Goal: Task Accomplishment & Management: Manage account settings

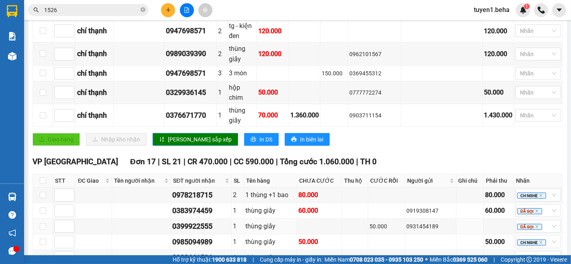
scroll to position [535, 0]
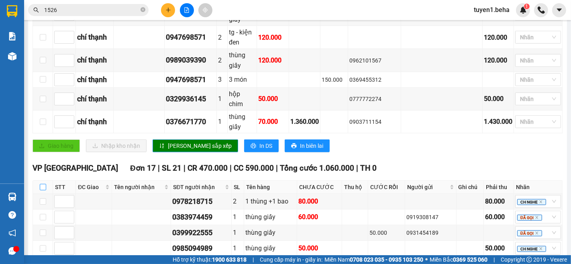
click at [42, 184] on input "checkbox" at bounding box center [43, 187] width 6 height 6
checkbox input "true"
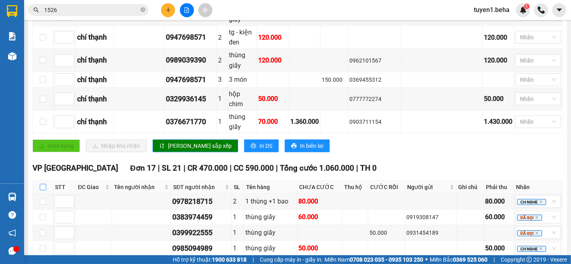
checkbox input "true"
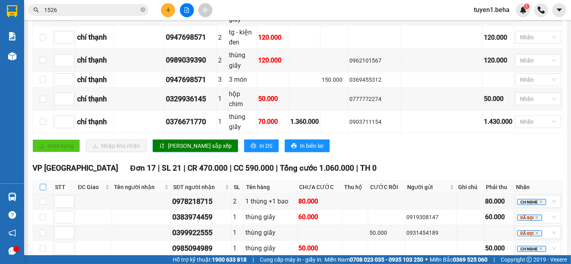
checkbox input "true"
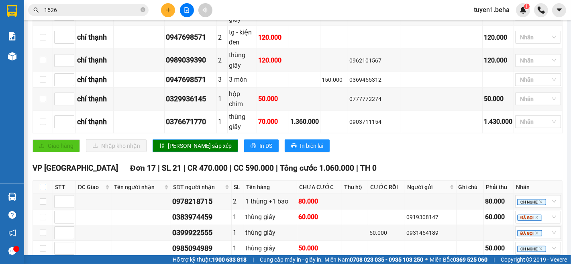
checkbox input "true"
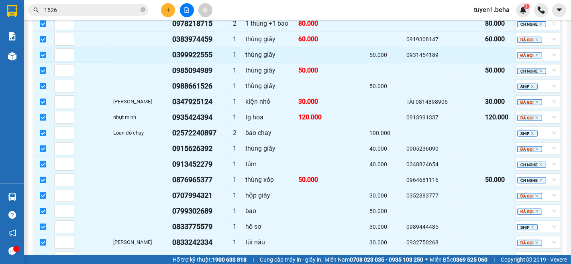
scroll to position [758, 0]
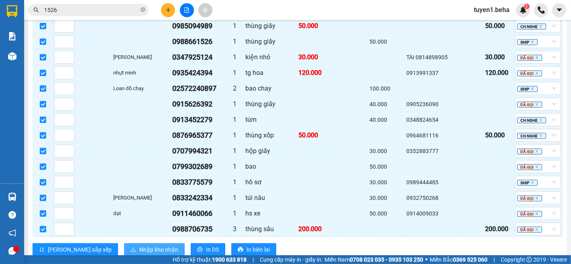
click at [139, 246] on span "Nhập kho nhận" at bounding box center [158, 250] width 39 height 9
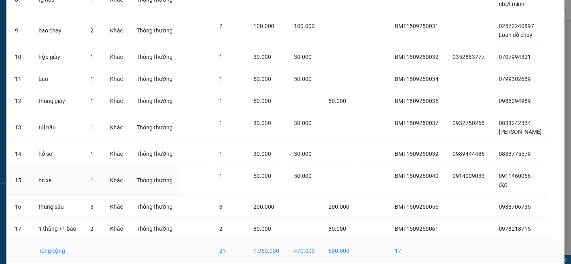
scroll to position [279, 0]
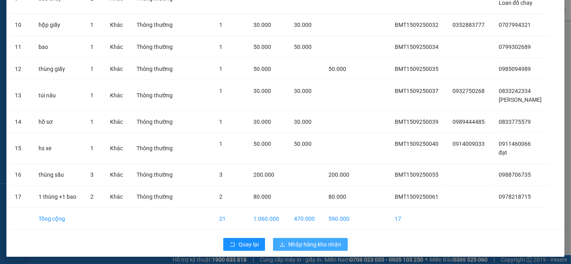
click at [291, 242] on span "Nhập hàng kho nhận" at bounding box center [314, 244] width 53 height 9
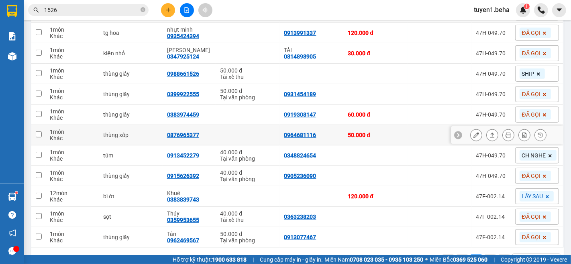
scroll to position [320, 0]
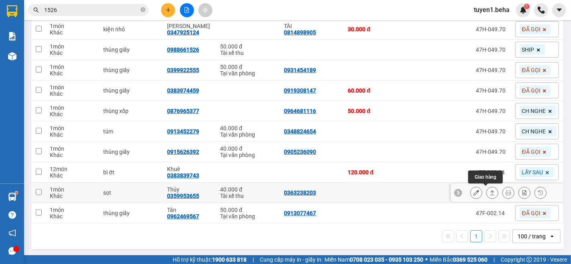
click at [489, 192] on icon at bounding box center [492, 193] width 6 height 6
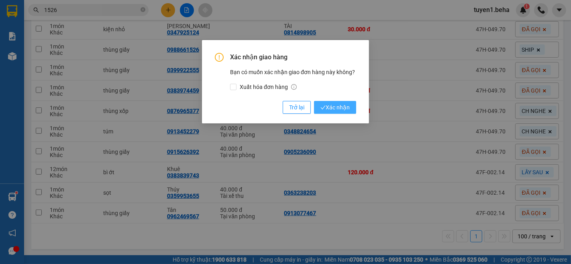
click at [342, 105] on span "Xác nhận" at bounding box center [334, 107] width 29 height 9
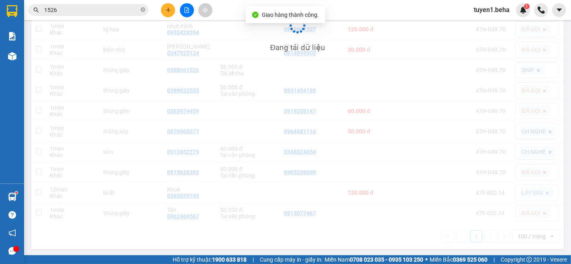
scroll to position [299, 0]
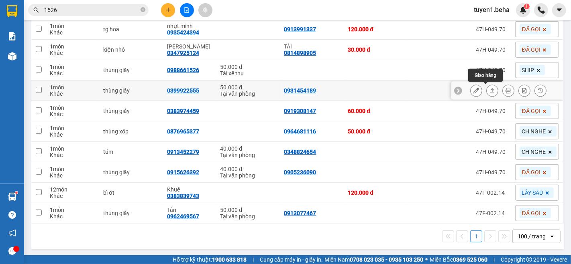
click at [487, 94] on button at bounding box center [491, 91] width 11 height 14
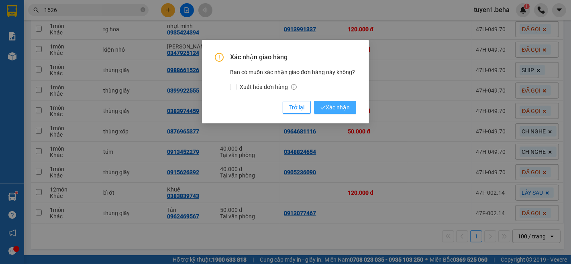
click at [342, 111] on span "Xác nhận" at bounding box center [334, 107] width 29 height 9
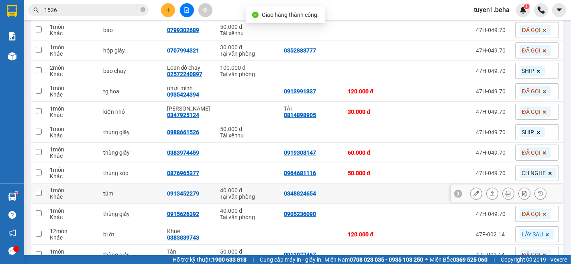
scroll to position [190, 0]
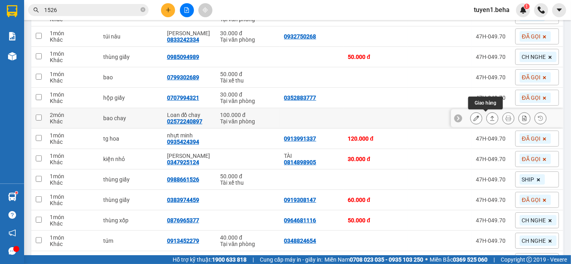
click at [490, 120] on icon at bounding box center [492, 118] width 4 height 5
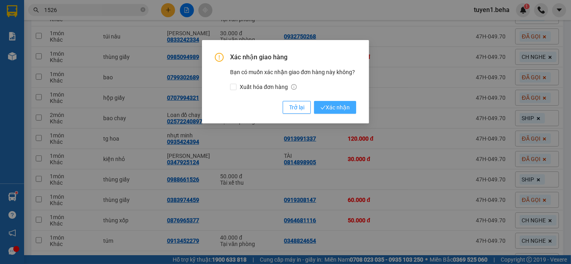
click at [340, 110] on span "Xác nhận" at bounding box center [334, 107] width 29 height 9
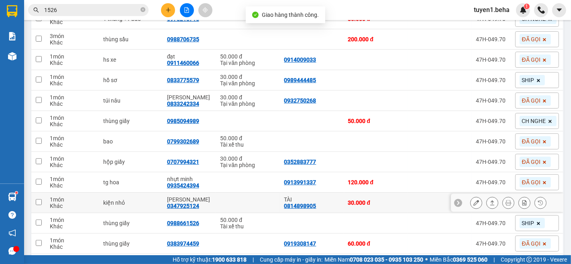
scroll to position [101, 0]
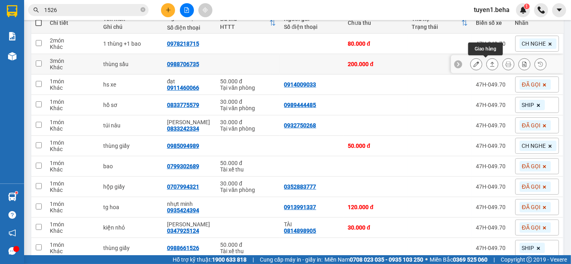
click at [486, 67] on button at bounding box center [491, 64] width 11 height 14
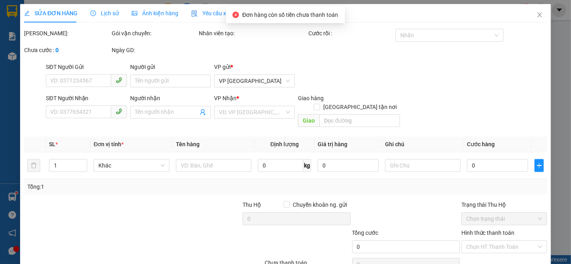
type input "0988706735"
type input "200.000"
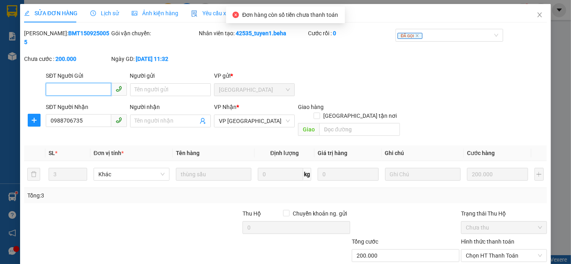
scroll to position [33, 0]
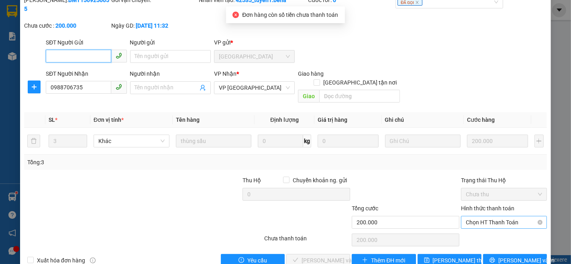
click at [479, 217] on span "Chọn HT Thanh Toán" at bounding box center [504, 223] width 76 height 12
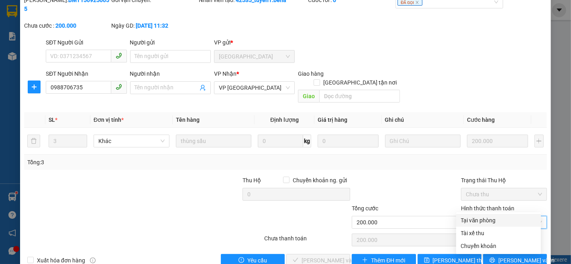
click at [469, 220] on div "Tại văn phòng" at bounding box center [498, 220] width 75 height 9
type input "0"
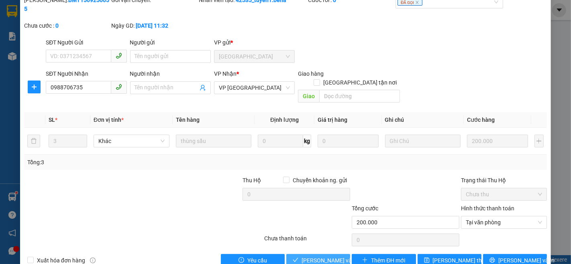
click at [323, 256] on span "[PERSON_NAME] và Giao hàng" at bounding box center [339, 260] width 77 height 9
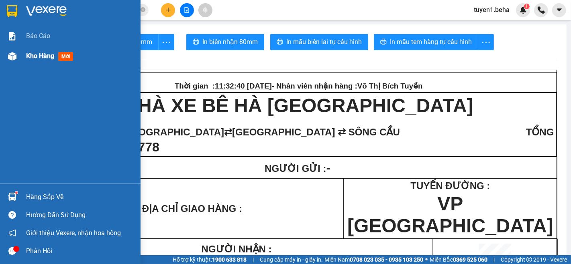
click at [32, 55] on span "Kho hàng" at bounding box center [40, 56] width 28 height 8
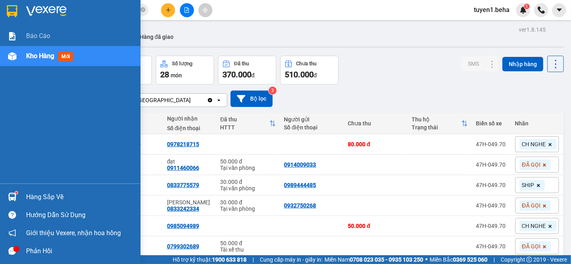
click at [35, 54] on span "Kho hàng" at bounding box center [40, 56] width 28 height 8
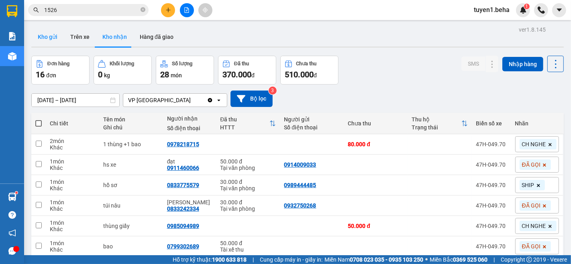
click at [42, 36] on button "Kho gửi" at bounding box center [47, 36] width 33 height 19
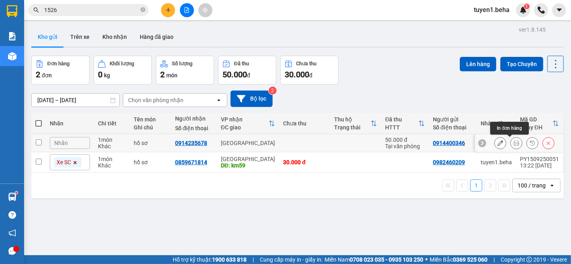
click at [511, 144] on button at bounding box center [516, 143] width 11 height 14
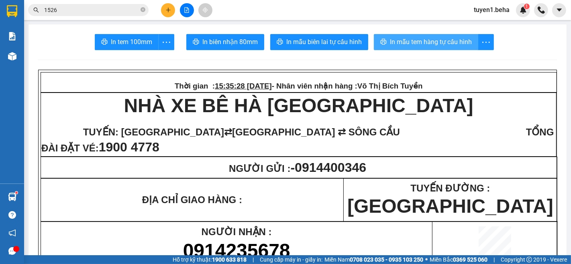
click at [422, 38] on span "In mẫu tem hàng tự cấu hình" at bounding box center [431, 42] width 82 height 10
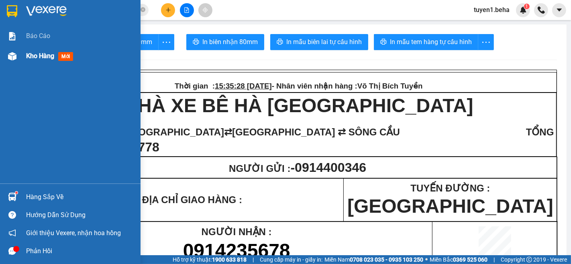
click at [43, 53] on span "Kho hàng" at bounding box center [40, 56] width 28 height 8
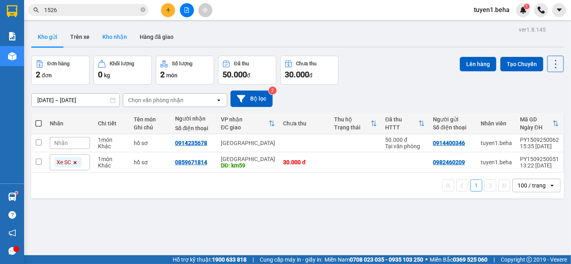
click at [114, 35] on button "Kho nhận" at bounding box center [114, 36] width 37 height 19
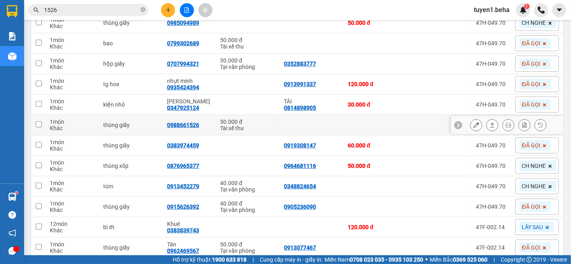
scroll to position [223, 0]
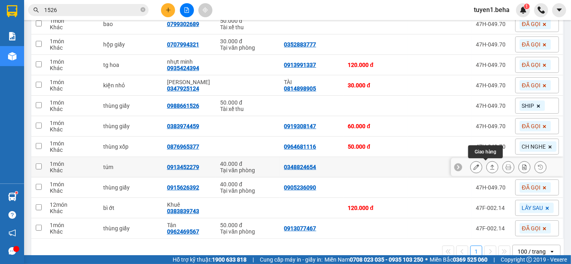
click at [489, 165] on icon at bounding box center [492, 168] width 6 height 6
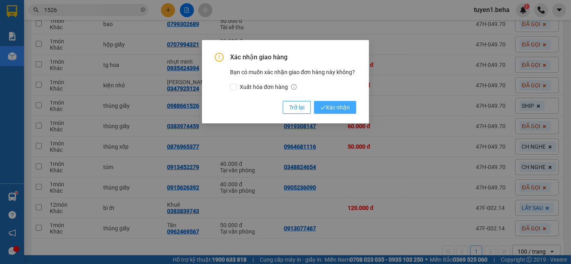
click at [343, 104] on span "Xác nhận" at bounding box center [334, 107] width 29 height 9
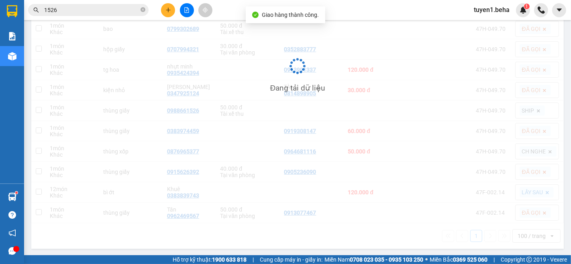
scroll to position [218, 0]
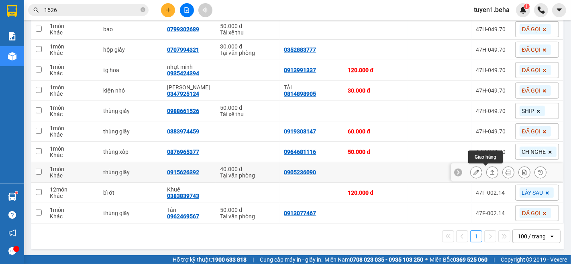
click at [490, 173] on icon at bounding box center [492, 172] width 4 height 5
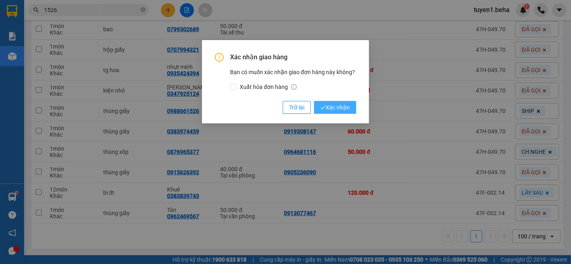
click at [331, 104] on span "Xác nhận" at bounding box center [334, 107] width 29 height 9
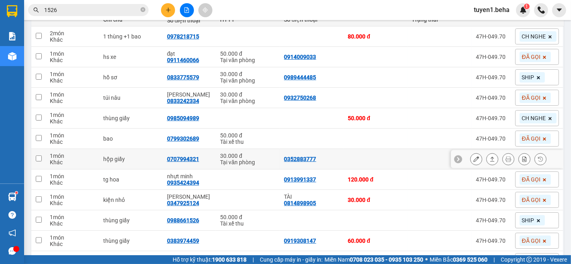
scroll to position [63, 0]
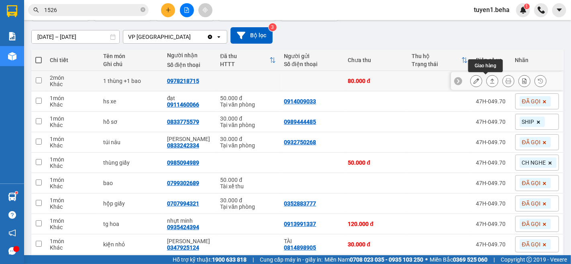
click at [489, 79] on icon at bounding box center [492, 81] width 6 height 6
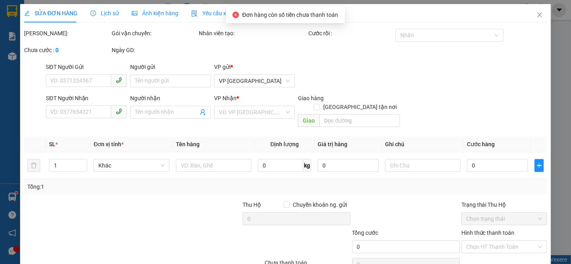
type input "0978218715"
type input "80.000"
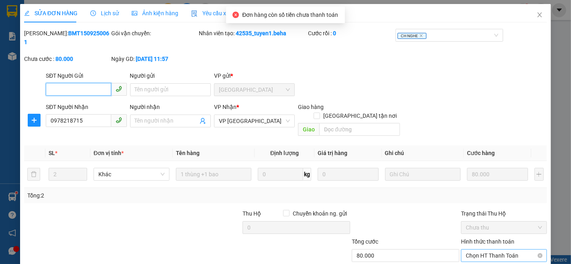
scroll to position [33, 0]
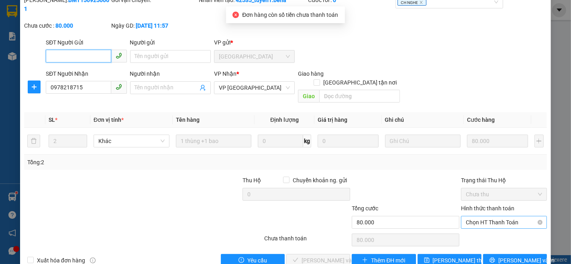
click at [498, 217] on span "Chọn HT Thanh Toán" at bounding box center [504, 223] width 76 height 12
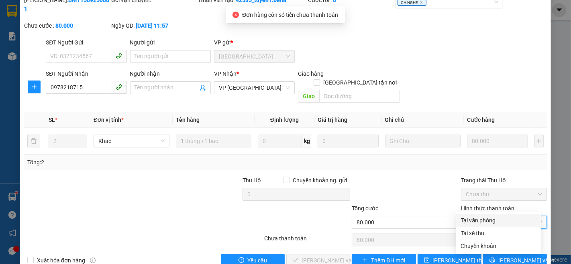
click at [486, 218] on div "Tại văn phòng" at bounding box center [498, 220] width 75 height 9
type input "0"
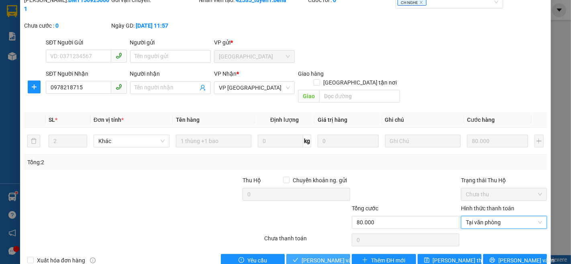
click at [330, 256] on span "[PERSON_NAME] và Giao hàng" at bounding box center [339, 260] width 77 height 9
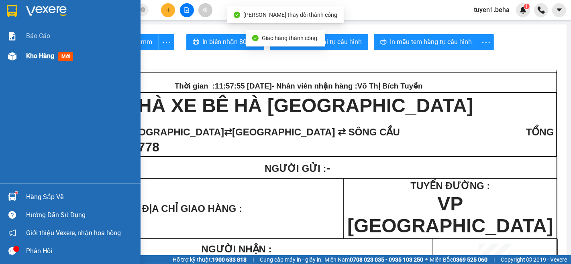
click at [35, 52] on span "Kho hàng" at bounding box center [40, 56] width 28 height 8
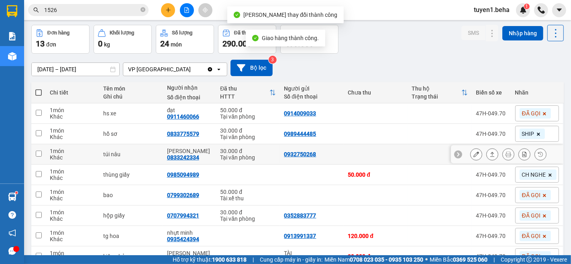
scroll to position [45, 0]
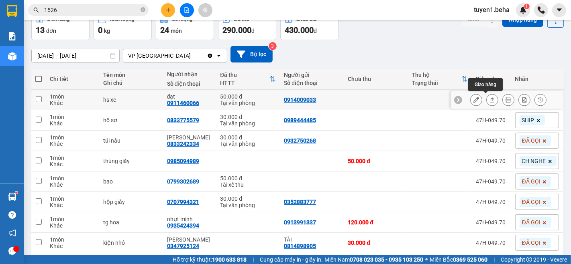
click at [489, 101] on icon at bounding box center [492, 100] width 6 height 6
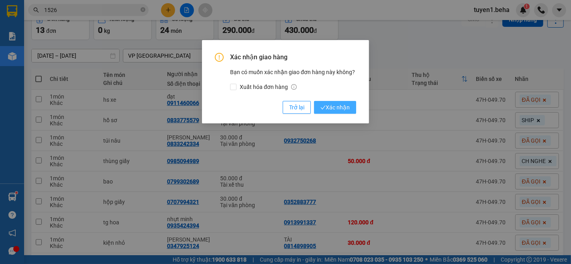
click at [340, 107] on span "Xác nhận" at bounding box center [334, 107] width 29 height 9
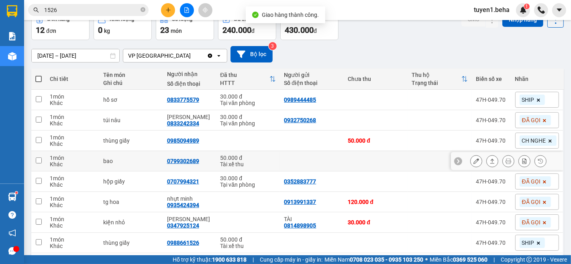
scroll to position [89, 0]
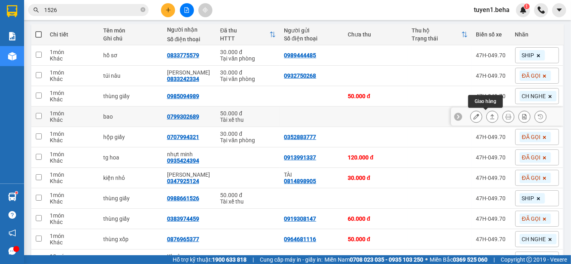
click at [489, 117] on icon at bounding box center [492, 117] width 6 height 6
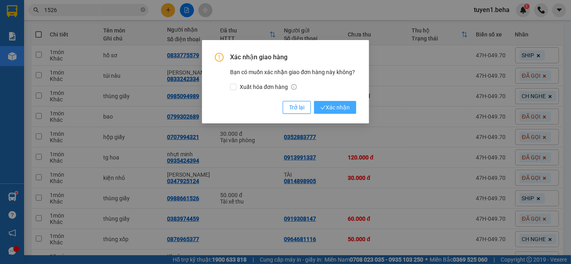
click at [339, 108] on span "Xác nhận" at bounding box center [334, 107] width 29 height 9
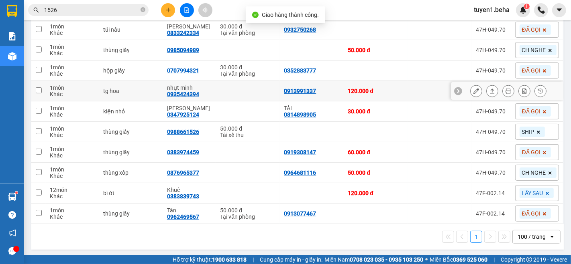
scroll to position [136, 0]
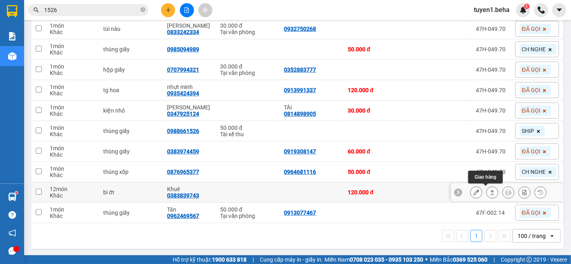
click at [486, 195] on button at bounding box center [491, 193] width 11 height 14
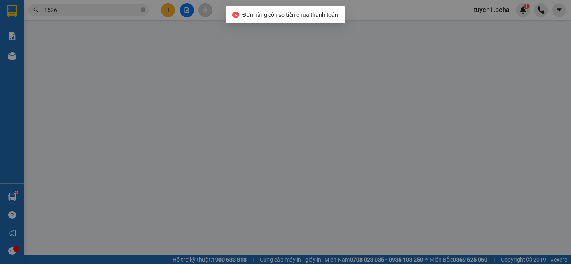
type input "0383839743"
type input "Khuê"
type input "120.000"
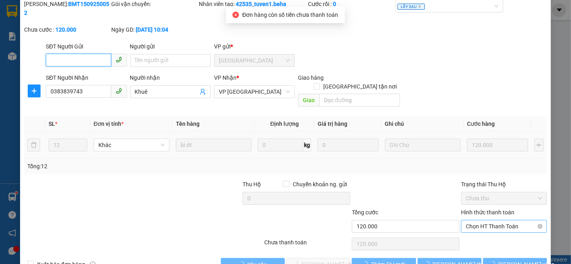
scroll to position [33, 0]
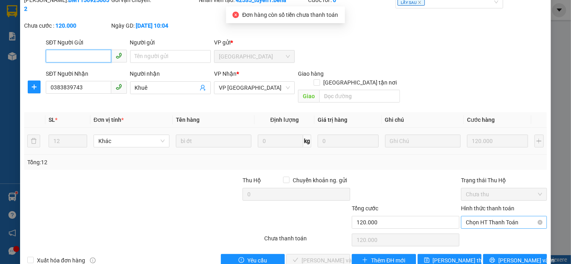
click at [482, 217] on span "Chọn HT Thanh Toán" at bounding box center [504, 223] width 76 height 12
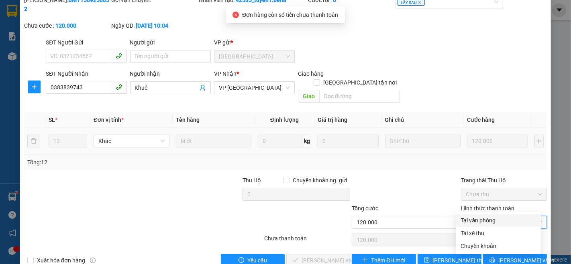
click at [474, 220] on div "Tại văn phòng" at bounding box center [498, 220] width 75 height 9
type input "0"
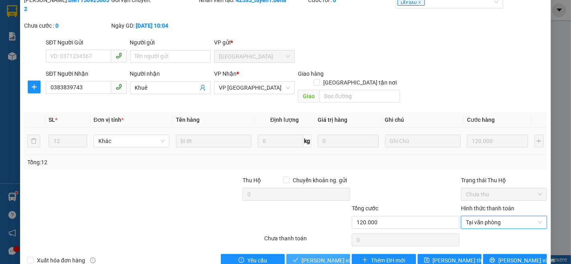
click at [312, 256] on span "[PERSON_NAME] và Giao hàng" at bounding box center [339, 260] width 77 height 9
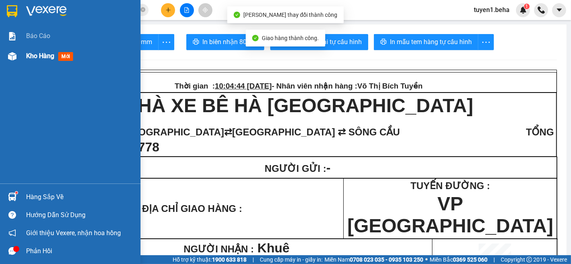
click at [42, 53] on span "Kho hàng" at bounding box center [40, 56] width 28 height 8
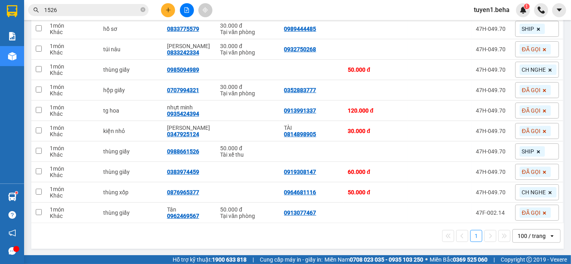
scroll to position [71, 0]
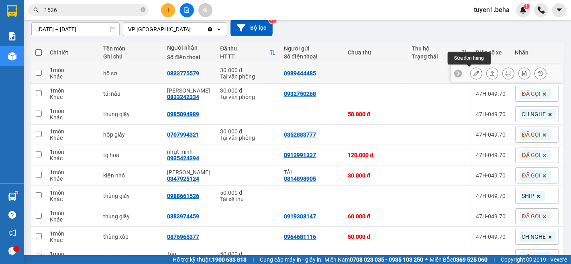
click at [473, 73] on icon at bounding box center [476, 74] width 6 height 6
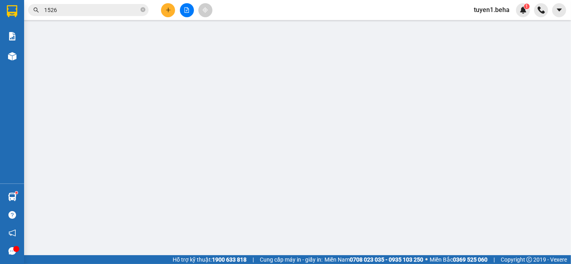
type input "0989444485"
type input "0833775579"
type input "30.000"
type input "0"
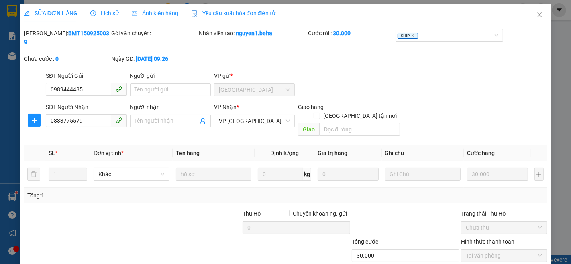
click at [171, 10] on span "Ảnh kiện hàng" at bounding box center [155, 13] width 47 height 6
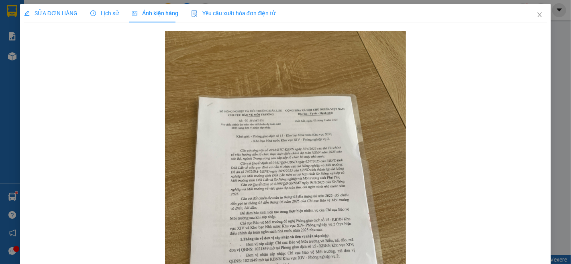
click at [58, 10] on span "SỬA ĐƠN HÀNG" at bounding box center [50, 13] width 53 height 6
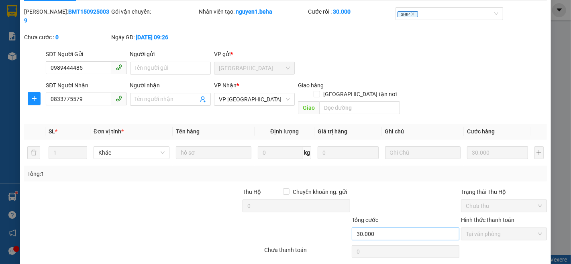
scroll to position [33, 0]
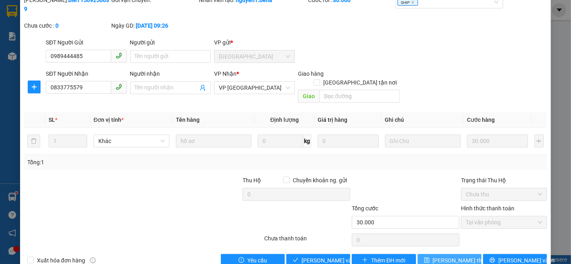
click at [444, 256] on span "[PERSON_NAME] thay đổi" at bounding box center [465, 260] width 64 height 9
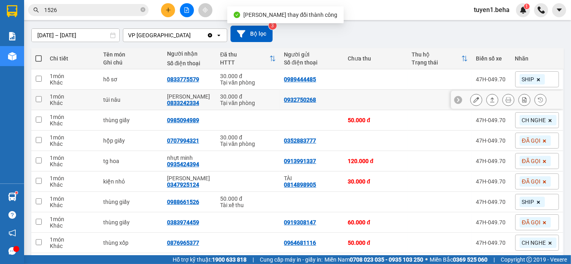
scroll to position [89, 0]
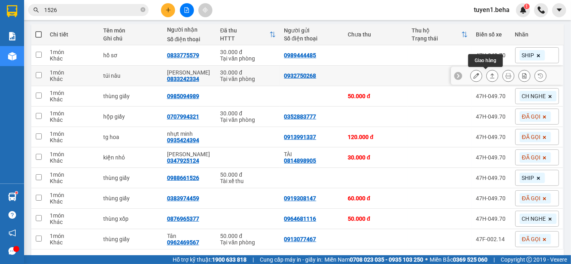
click at [489, 75] on icon at bounding box center [492, 76] width 6 height 6
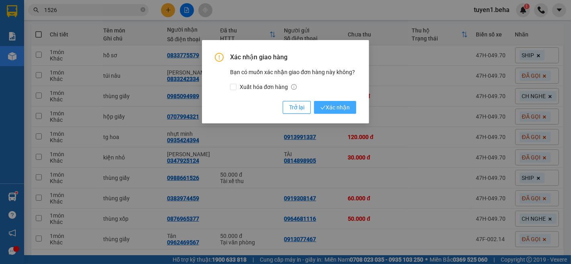
click at [335, 106] on span "Xác nhận" at bounding box center [334, 107] width 29 height 9
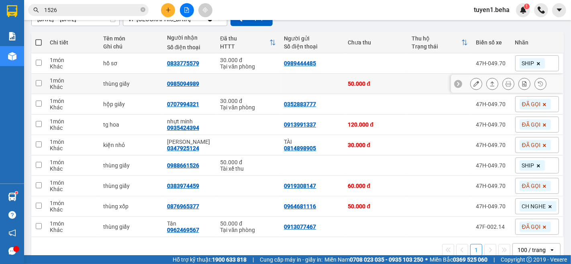
scroll to position [95, 0]
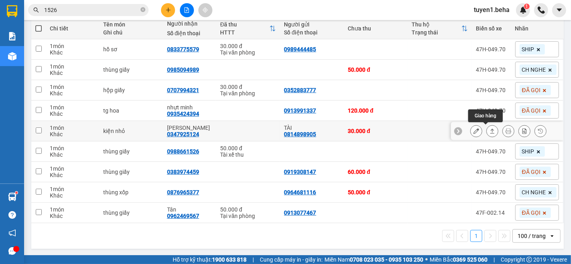
click at [489, 131] on icon at bounding box center [492, 131] width 6 height 6
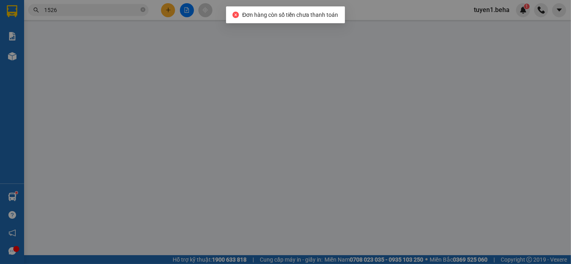
type input "0814898905"
type input "TÀI"
type input "0347925124"
type input "[PERSON_NAME]"
type input "30.000"
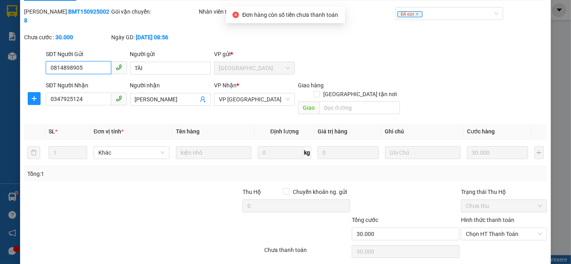
scroll to position [33, 0]
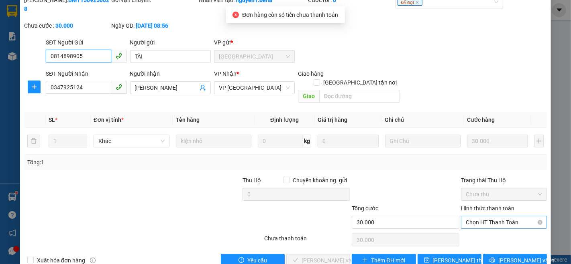
click at [468, 217] on span "Chọn HT Thanh Toán" at bounding box center [504, 223] width 76 height 12
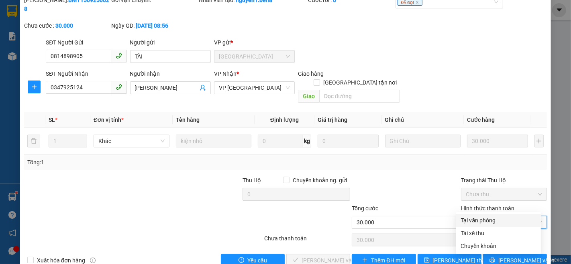
click at [473, 222] on div "Tại văn phòng" at bounding box center [498, 220] width 75 height 9
type input "0"
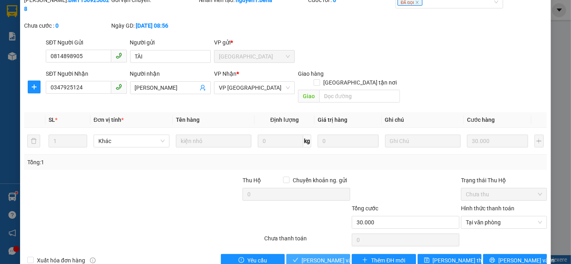
click at [319, 256] on span "[PERSON_NAME] và Giao hàng" at bounding box center [339, 260] width 77 height 9
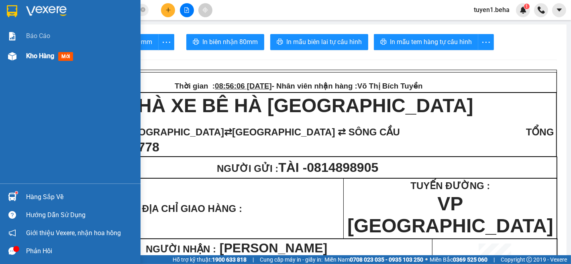
click at [39, 56] on span "Kho hàng" at bounding box center [40, 56] width 28 height 8
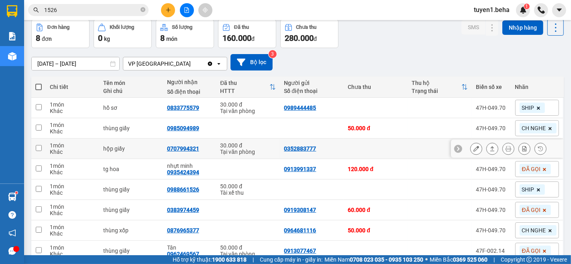
scroll to position [74, 0]
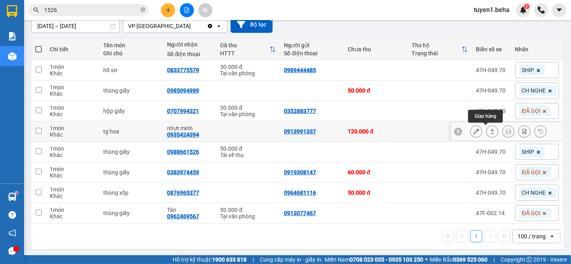
click at [490, 133] on icon at bounding box center [492, 131] width 4 height 5
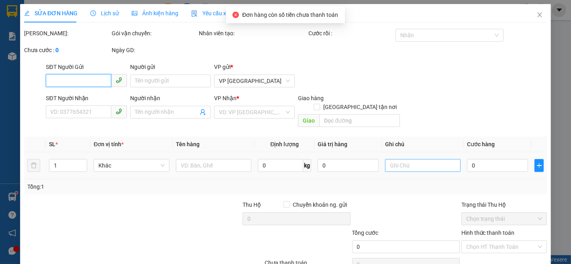
type input "0913991337"
type input "0935424394"
type input "nhựt minh"
type input "120.000"
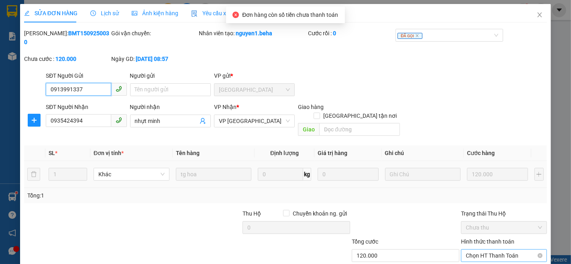
click at [502, 250] on span "Chọn HT Thanh Toán" at bounding box center [504, 256] width 76 height 12
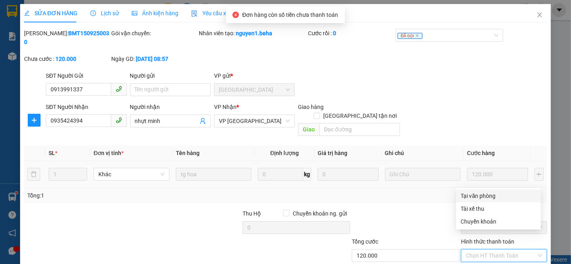
click at [479, 195] on div "Tại văn phòng" at bounding box center [498, 196] width 75 height 9
type input "0"
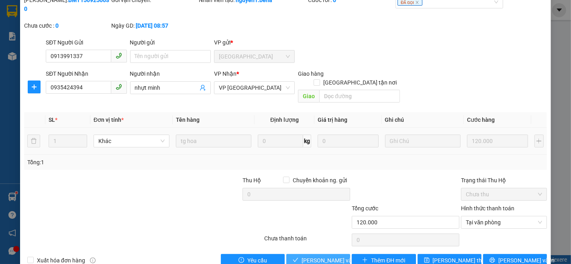
click at [324, 254] on button "[PERSON_NAME] và Giao hàng" at bounding box center [318, 260] width 64 height 13
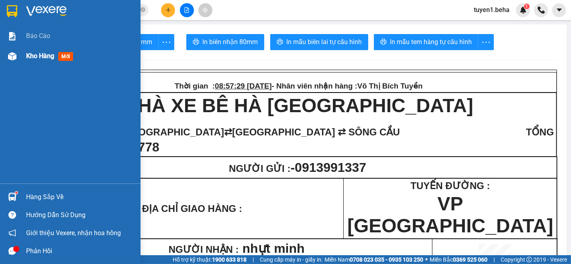
click at [40, 59] on span "Kho hàng" at bounding box center [40, 56] width 28 height 8
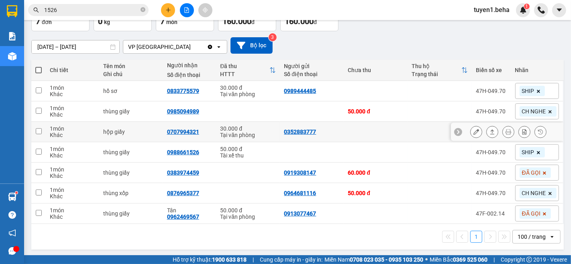
scroll to position [54, 0]
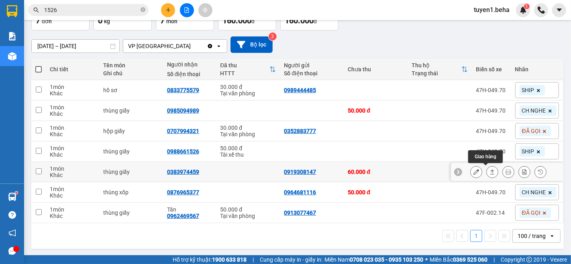
click at [489, 172] on icon at bounding box center [492, 172] width 6 height 6
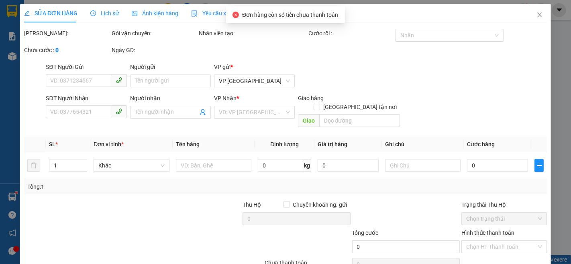
type input "0919308147"
type input "0383974459"
type input "60.000"
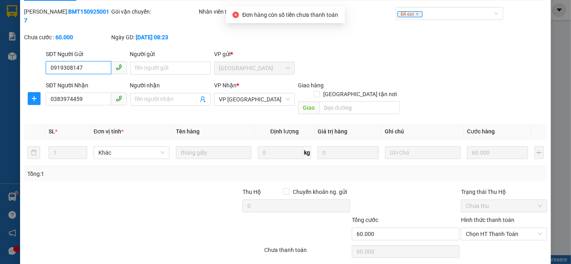
scroll to position [33, 0]
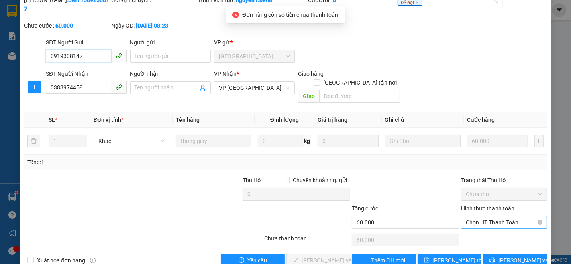
click at [487, 217] on span "Chọn HT Thanh Toán" at bounding box center [504, 223] width 76 height 12
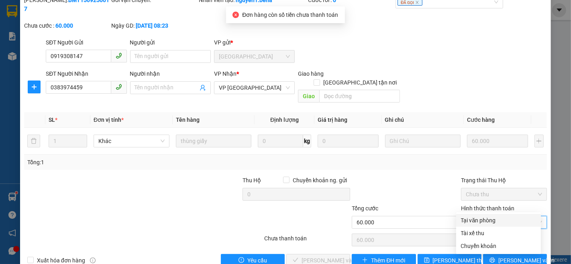
click at [479, 214] on div "Tại văn phòng" at bounding box center [498, 220] width 85 height 13
type input "0"
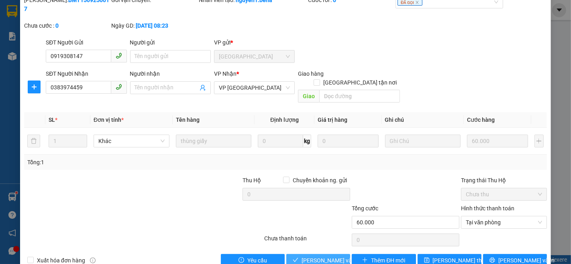
click at [318, 256] on span "[PERSON_NAME] và Giao hàng" at bounding box center [339, 260] width 77 height 9
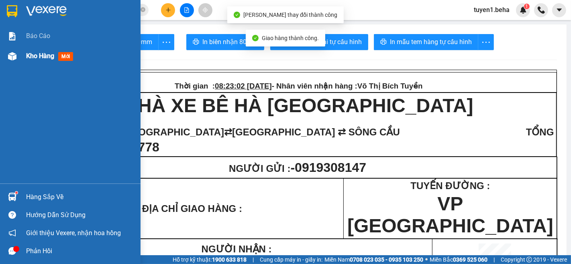
click at [40, 54] on span "Kho hàng" at bounding box center [40, 56] width 28 height 8
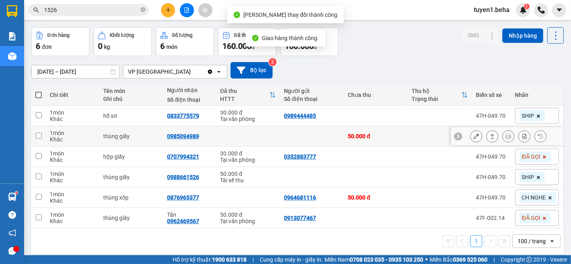
scroll to position [37, 0]
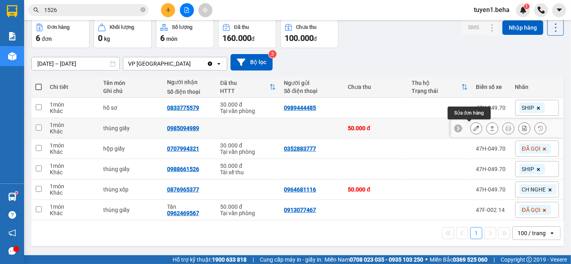
click at [470, 127] on button at bounding box center [475, 129] width 11 height 14
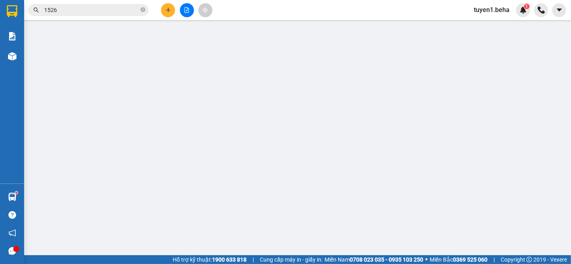
type input "0985094989"
type input "50.000"
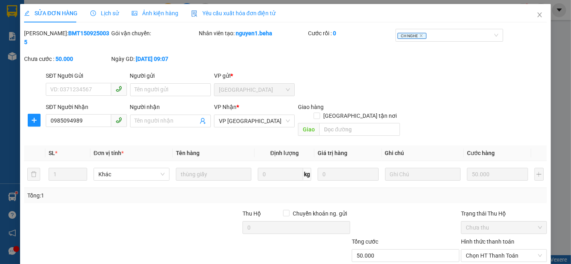
click at [156, 10] on span "Ảnh kiện hàng" at bounding box center [155, 13] width 47 height 6
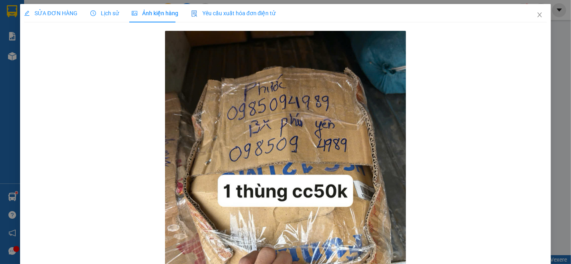
click at [42, 12] on span "SỬA ĐƠN HÀNG" at bounding box center [50, 13] width 53 height 6
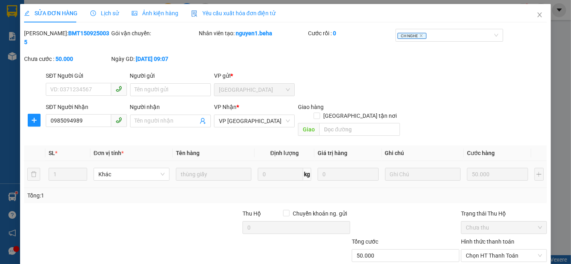
scroll to position [33, 0]
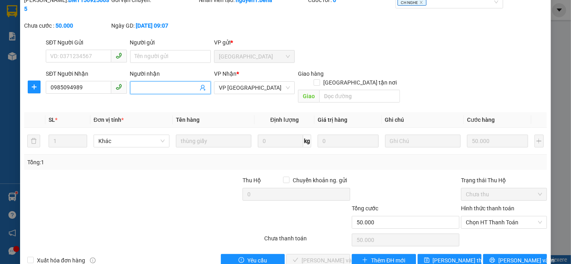
click at [179, 83] on input "Người nhận" at bounding box center [166, 87] width 63 height 9
type input "phướcxs"
click at [248, 204] on div at bounding box center [219, 218] width 87 height 28
click at [442, 256] on span "[PERSON_NAME] thay đổi" at bounding box center [465, 260] width 64 height 9
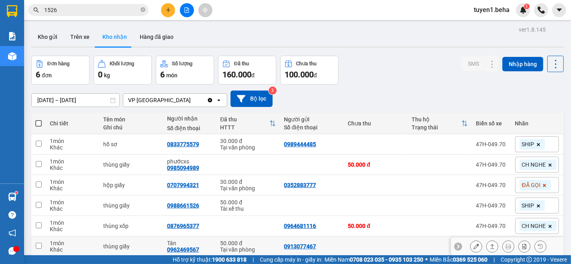
scroll to position [37, 0]
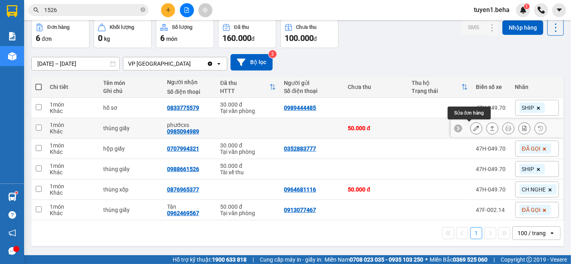
click at [473, 126] on icon at bounding box center [476, 129] width 6 height 6
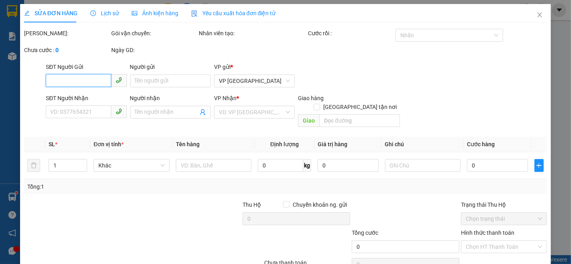
type input "0985094989"
type input "phướcxs"
type input "50.000"
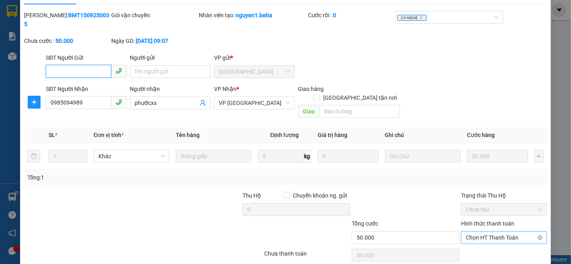
scroll to position [33, 0]
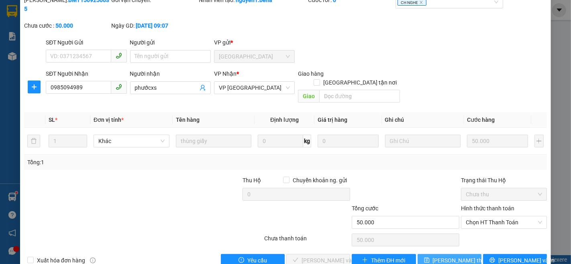
click at [450, 256] on span "[PERSON_NAME] thay đổi" at bounding box center [465, 260] width 64 height 9
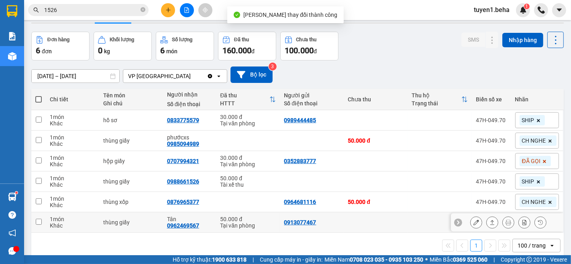
scroll to position [37, 0]
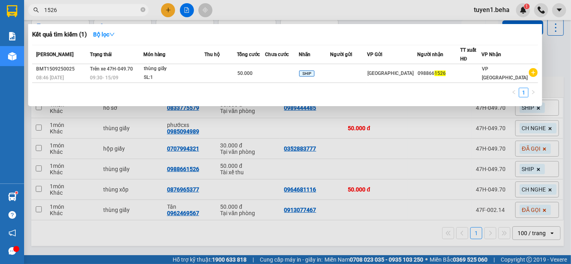
click at [100, 4] on span "1526" at bounding box center [88, 10] width 120 height 12
click at [100, 6] on input "1526" at bounding box center [91, 10] width 95 height 9
type input "1"
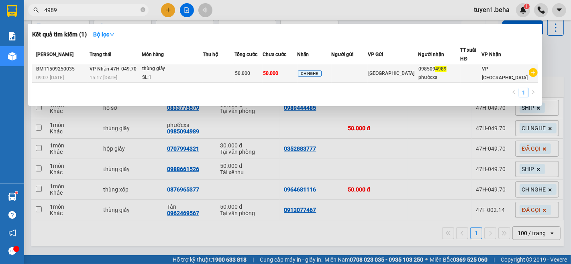
type input "4989"
click at [173, 80] on div "SL: 1" at bounding box center [172, 77] width 60 height 9
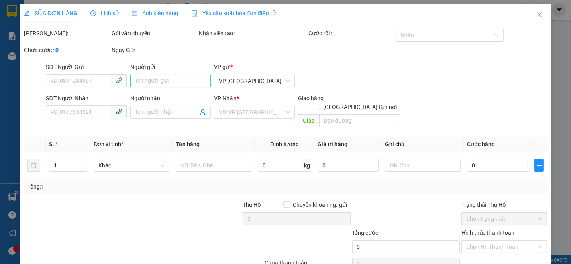
type input "0985094989"
type input "phướcxs"
type input "50.000"
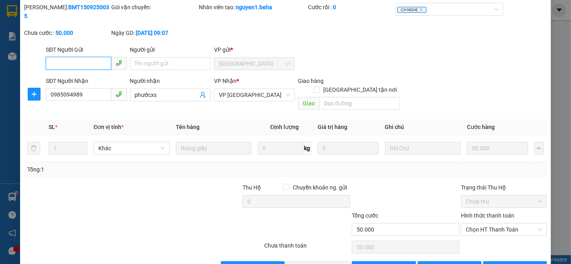
scroll to position [33, 0]
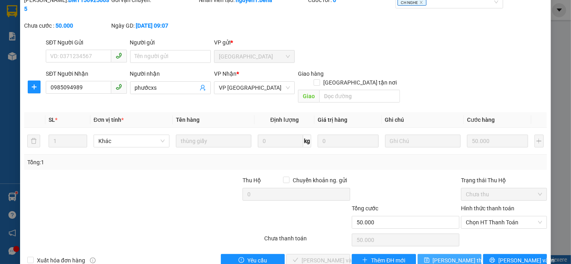
click at [441, 256] on span "[PERSON_NAME] thay đổi" at bounding box center [465, 260] width 64 height 9
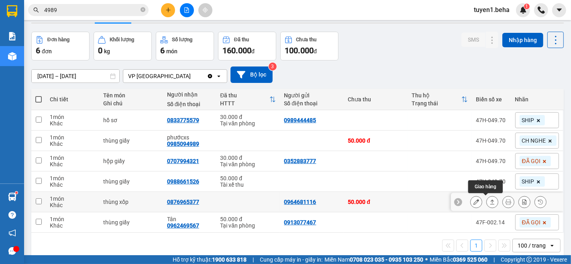
scroll to position [37, 0]
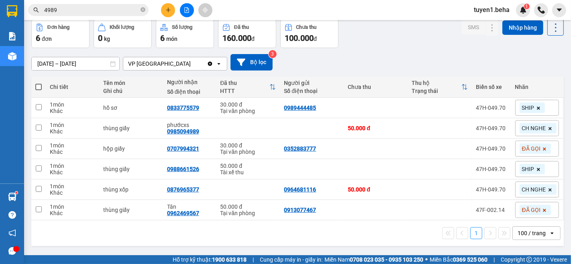
click at [71, 238] on div "1 100 / trang open" at bounding box center [298, 234] width 526 height 14
click at [532, 189] on span "CH NGHE" at bounding box center [534, 189] width 24 height 7
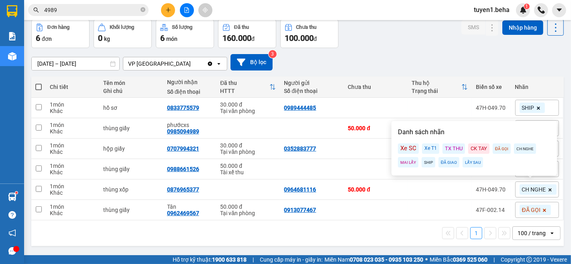
click at [494, 148] on div "ĐÃ GỌI" at bounding box center [501, 149] width 18 height 10
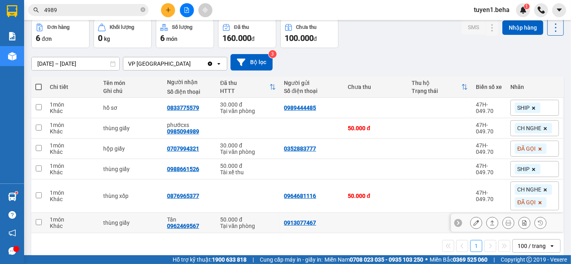
click at [378, 232] on td at bounding box center [376, 223] width 64 height 20
checkbox input "true"
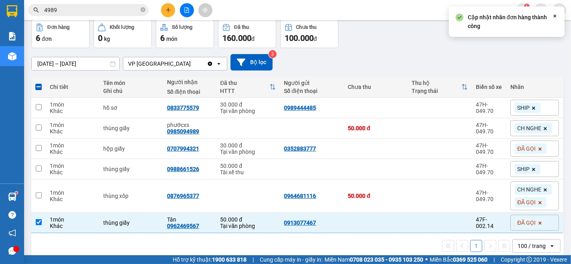
click at [373, 252] on div "1 100 / trang open" at bounding box center [298, 247] width 526 height 14
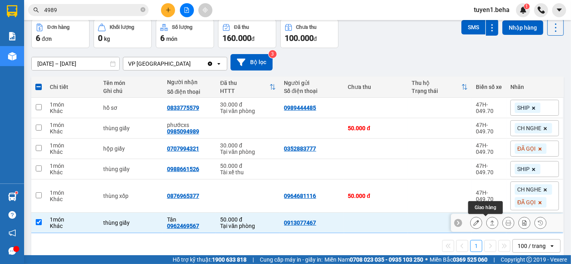
click at [490, 221] on icon at bounding box center [492, 223] width 4 height 5
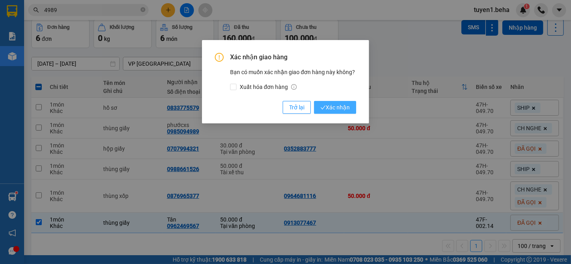
click at [327, 106] on span "Xác nhận" at bounding box center [334, 107] width 29 height 9
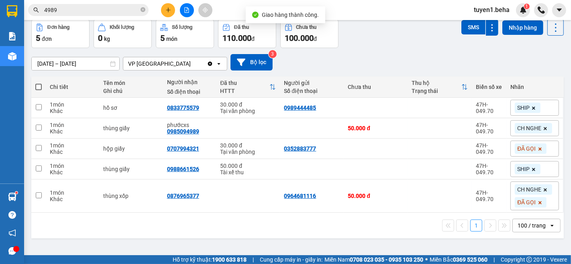
click at [285, 243] on div "ver 1.8.145 Kho gửi Trên xe Kho nhận Hàng đã giao Đơn hàng 5 đơn Khối lượng 0 k…" at bounding box center [297, 120] width 539 height 264
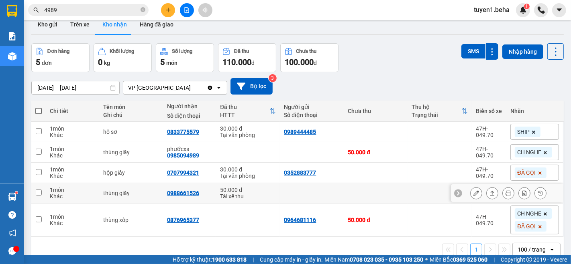
scroll to position [0, 0]
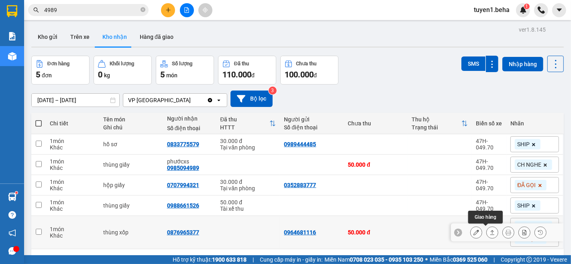
click at [489, 232] on icon at bounding box center [492, 233] width 6 height 6
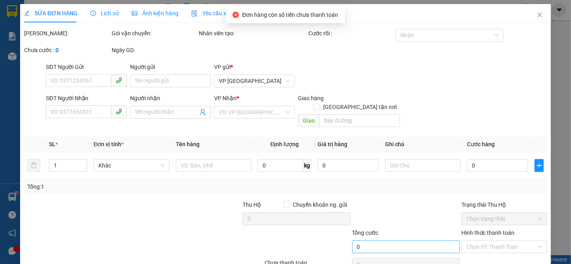
type input "0964681116"
type input "0876965377"
type input "50.000"
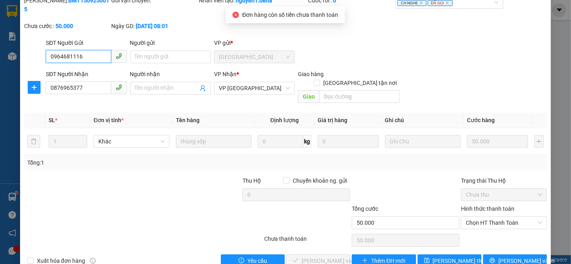
scroll to position [33, 0]
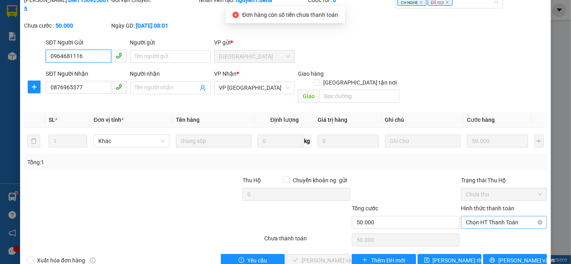
click at [493, 217] on span "Chọn HT Thanh Toán" at bounding box center [504, 223] width 76 height 12
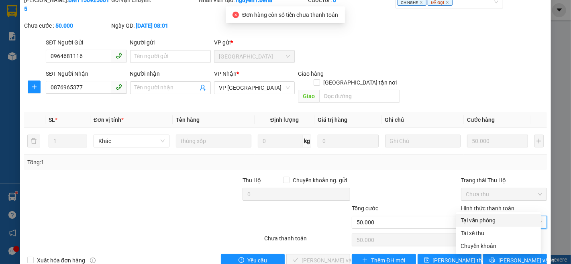
click at [475, 219] on div "Tại văn phòng" at bounding box center [498, 220] width 75 height 9
type input "0"
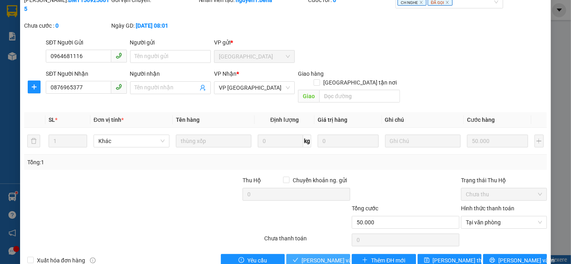
click at [318, 256] on span "[PERSON_NAME] và Giao hàng" at bounding box center [339, 260] width 77 height 9
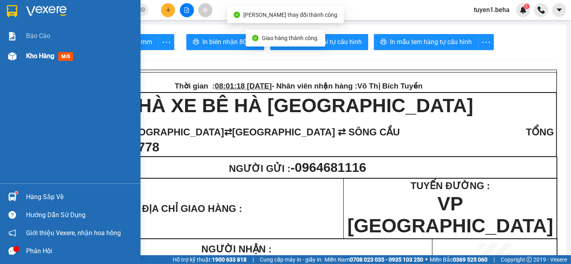
click at [36, 53] on span "Kho hàng" at bounding box center [40, 56] width 28 height 8
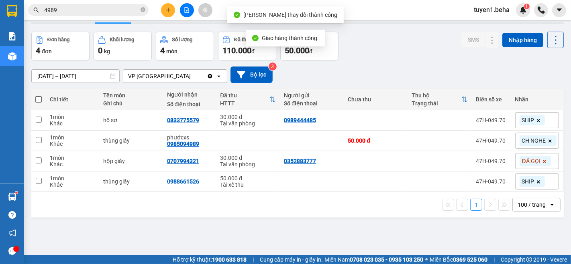
scroll to position [37, 0]
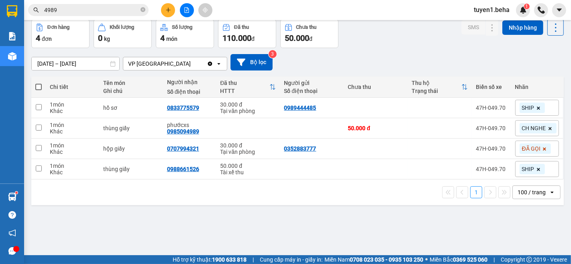
click at [74, 216] on div "ver 1.8.145 Kho gửi Trên xe Kho nhận Hàng đã giao Đơn hàng 4 đơn Khối lượng 0 k…" at bounding box center [297, 120] width 539 height 264
drag, startPoint x: 69, startPoint y: 212, endPoint x: 75, endPoint y: 187, distance: 24.8
click at [70, 207] on div "ver 1.8.145 Kho gửi Trên xe Kho nhận Hàng đã giao Đơn hàng 4 đơn Khối lượng 0 k…" at bounding box center [297, 120] width 539 height 264
click at [85, 241] on div "ver 1.8.145 Kho gửi Trên xe Kho nhận Hàng đã giao Đơn hàng 4 đơn Khối lượng 0 k…" at bounding box center [297, 120] width 539 height 264
click at [185, 14] on button at bounding box center [187, 10] width 14 height 14
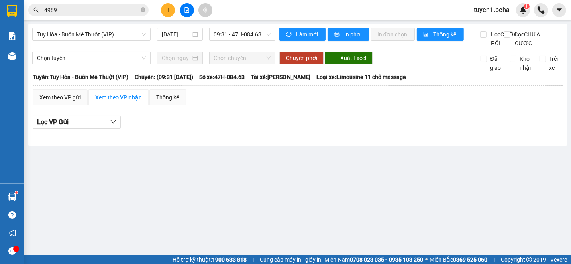
click at [76, 9] on input "4989" at bounding box center [91, 10] width 95 height 9
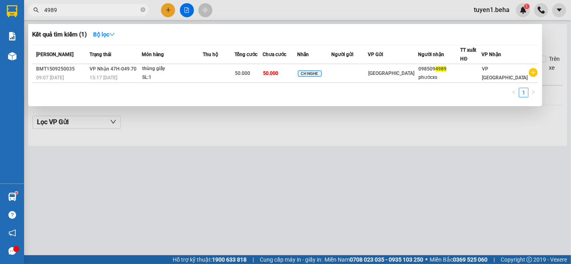
click at [235, 127] on div at bounding box center [285, 132] width 571 height 264
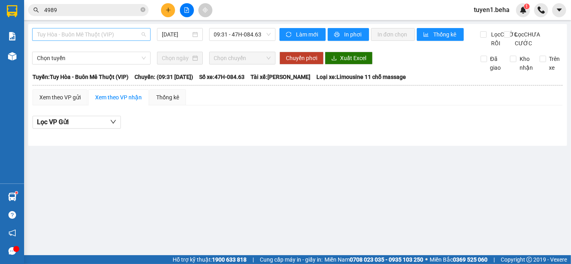
click at [103, 37] on span "Tuy Hòa - Buôn Mê Thuột (VIP)" at bounding box center [91, 34] width 109 height 12
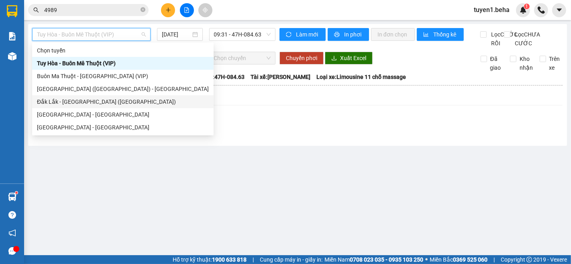
click at [89, 103] on div "Đắk Lắk - [GEOGRAPHIC_DATA] ([GEOGRAPHIC_DATA])" at bounding box center [123, 102] width 172 height 9
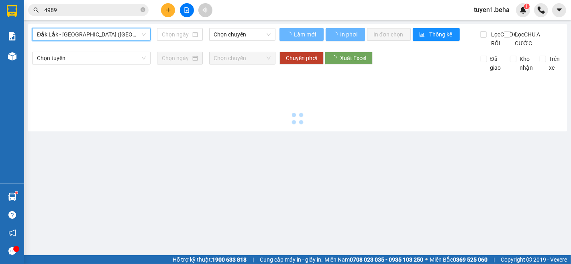
type input "[DATE]"
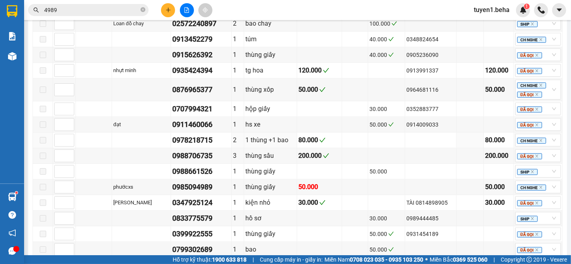
scroll to position [758, 0]
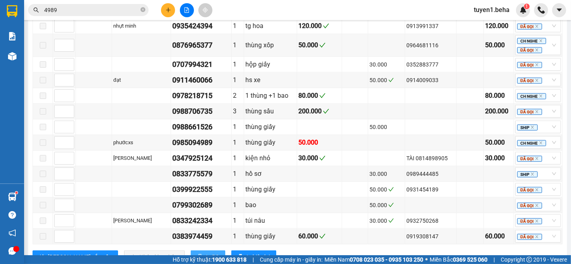
click at [206, 253] on span "In DS" at bounding box center [212, 257] width 13 height 9
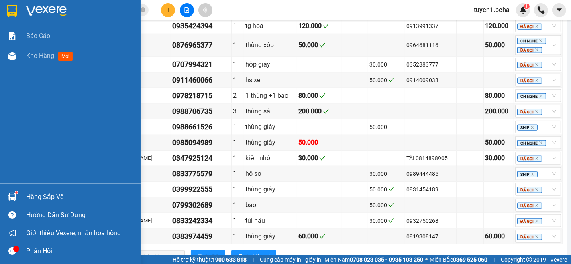
click at [8, 102] on div "Báo cáo Kho hàng mới" at bounding box center [70, 105] width 140 height 158
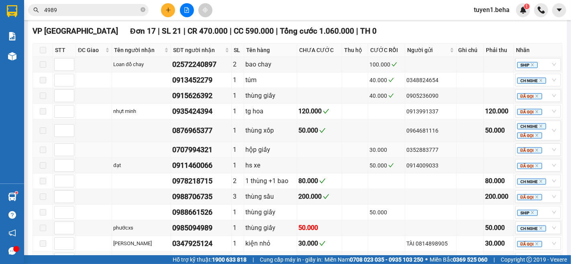
scroll to position [669, 0]
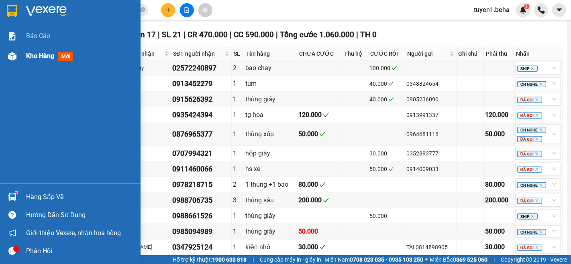
click at [48, 57] on span "Kho hàng" at bounding box center [40, 56] width 28 height 8
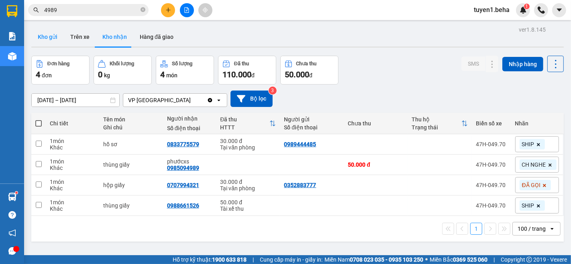
click at [50, 37] on button "Kho gửi" at bounding box center [47, 36] width 33 height 19
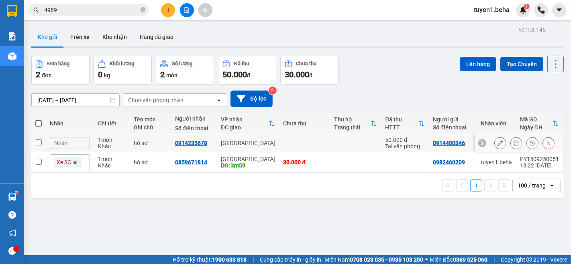
click at [37, 142] on input "checkbox" at bounding box center [39, 143] width 6 height 6
checkbox input "true"
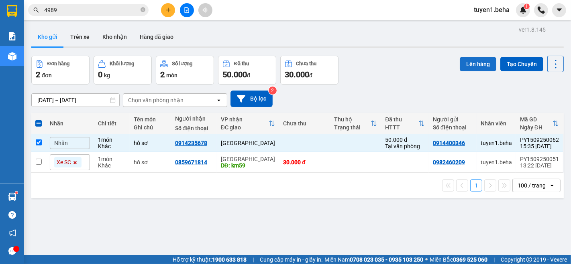
click at [466, 64] on button "Lên hàng" at bounding box center [478, 64] width 37 height 14
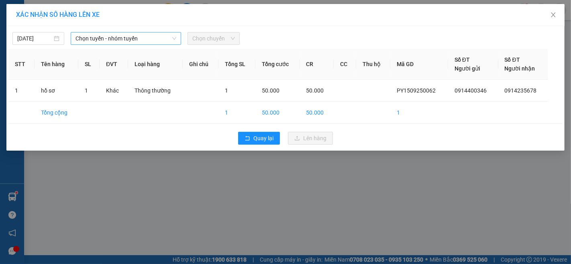
click at [135, 39] on span "Chọn tuyến - nhóm tuyến" at bounding box center [125, 39] width 101 height 12
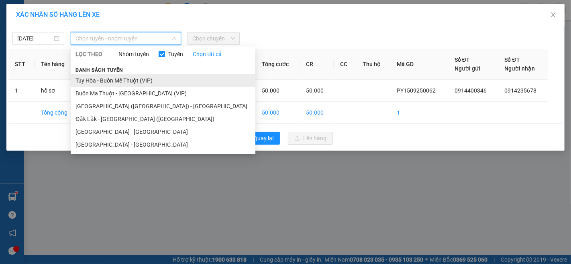
click at [117, 80] on li "Tuy Hòa - Buôn Mê Thuột (VIP)" at bounding box center [163, 80] width 185 height 13
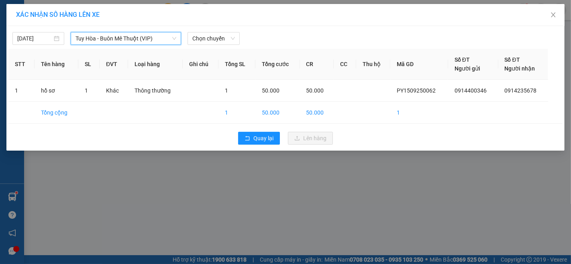
click at [204, 31] on div "[DATE] [GEOGRAPHIC_DATA] - [GEOGRAPHIC_DATA] (VIP) [GEOGRAPHIC_DATA] - [GEOGRAP…" at bounding box center [285, 36] width 554 height 17
click at [205, 36] on span "Chọn chuyến" at bounding box center [213, 39] width 42 height 12
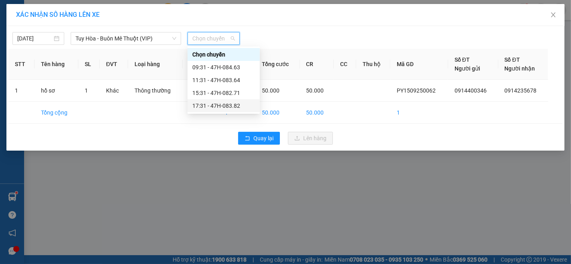
click at [219, 106] on div "17:31 - 47H-083.82" at bounding box center [223, 106] width 63 height 9
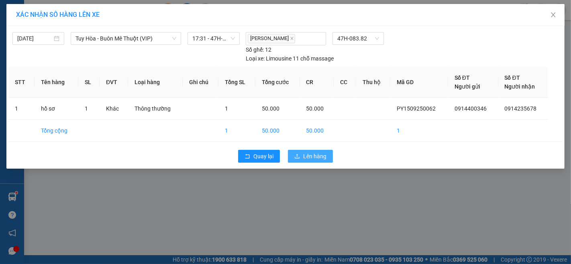
click at [308, 154] on span "Lên hàng" at bounding box center [314, 156] width 23 height 9
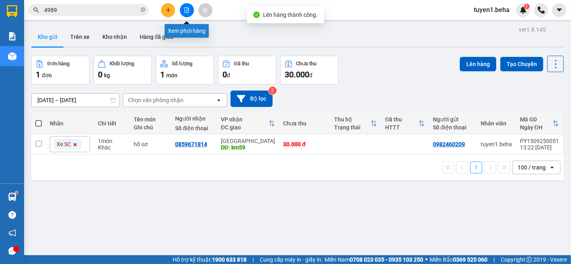
click at [187, 11] on icon "file-add" at bounding box center [187, 10] width 4 height 6
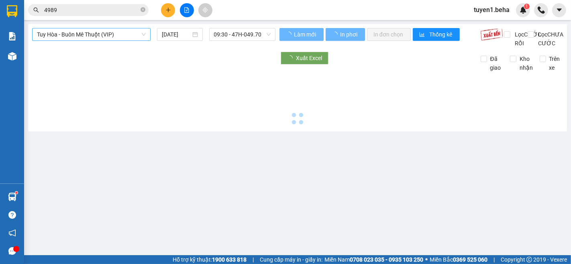
click at [115, 35] on span "Tuy Hòa - Buôn Mê Thuột (VIP)" at bounding box center [91, 34] width 109 height 12
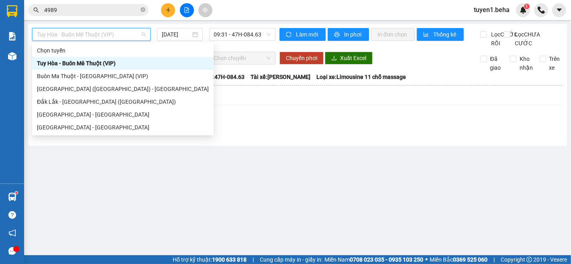
click at [101, 64] on div "Tuy Hòa - Buôn Mê Thuột (VIP)" at bounding box center [123, 63] width 172 height 9
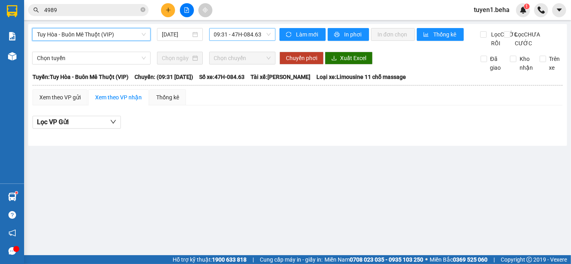
click at [241, 37] on span "09:31 - 47H-084.63" at bounding box center [242, 34] width 57 height 12
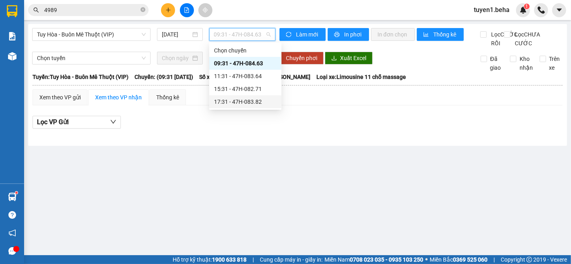
click at [234, 98] on div "17:31 - 47H-083.82" at bounding box center [245, 102] width 63 height 9
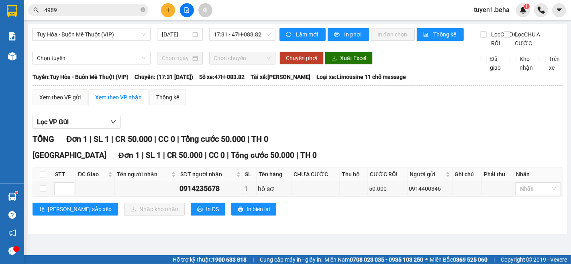
click at [89, 48] on div "Tuy Hòa - Buôn Mê Thuột (VIP) [DATE] 17:31 - 47H-083.82" at bounding box center [153, 38] width 243 height 20
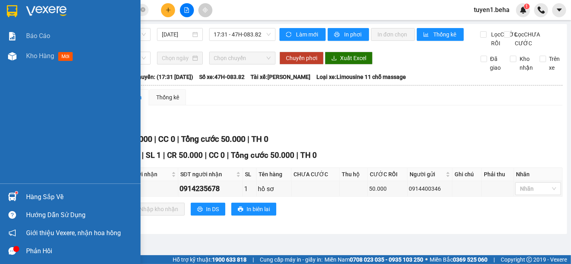
click at [30, 94] on div "Báo cáo Kho hàng mới" at bounding box center [70, 105] width 140 height 158
click at [37, 53] on span "Kho hàng" at bounding box center [40, 56] width 28 height 8
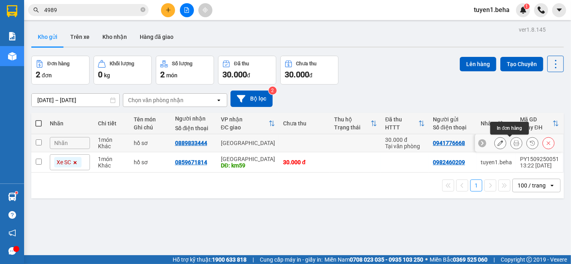
click at [513, 142] on icon at bounding box center [516, 143] width 6 height 6
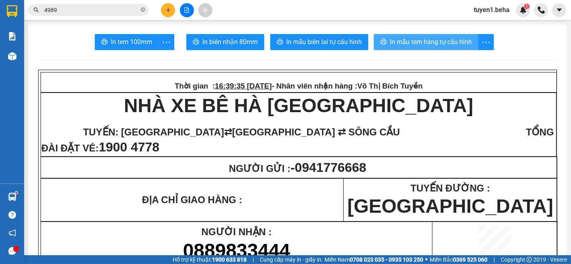
click at [446, 40] on span "In mẫu tem hàng tự cấu hình" at bounding box center [431, 42] width 82 height 10
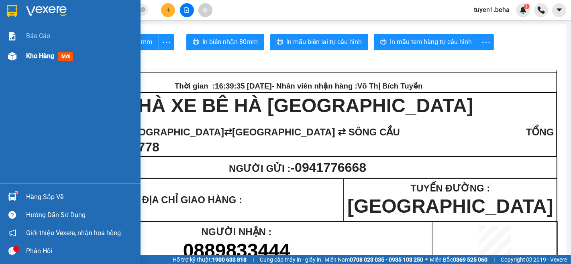
click at [29, 58] on span "Kho hàng" at bounding box center [40, 56] width 28 height 8
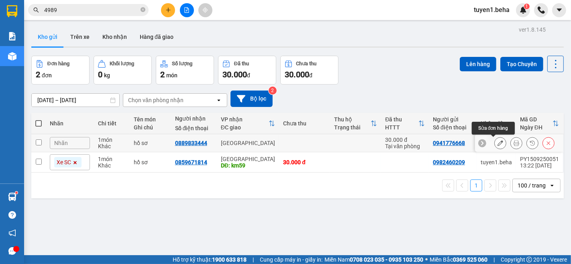
click at [494, 142] on button at bounding box center [499, 143] width 11 height 14
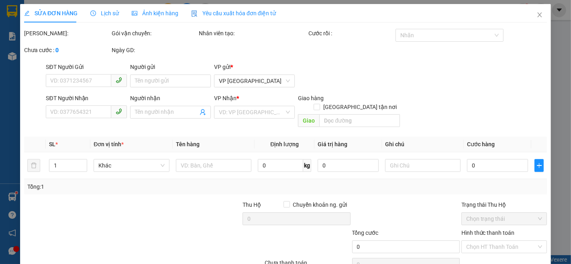
type input "0941776668"
type input "0889833444"
type input "30.000"
type input "0"
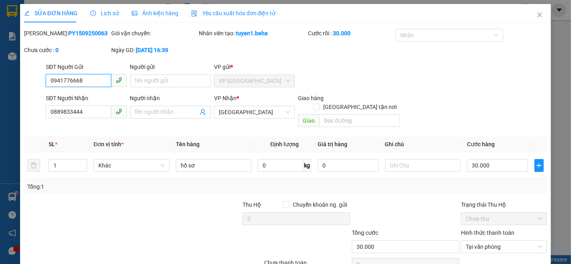
click at [90, 81] on input "0941776668" at bounding box center [78, 80] width 65 height 13
type input "0"
click at [93, 116] on input "0889833444" at bounding box center [78, 112] width 65 height 13
type input "0"
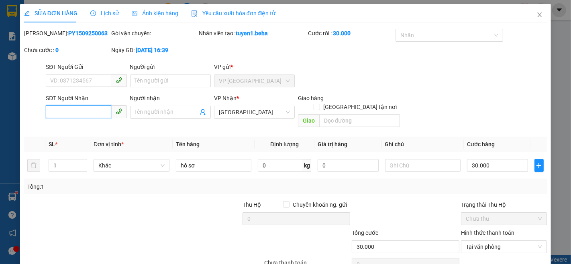
click at [62, 112] on input "SĐT Người Nhận" at bounding box center [78, 112] width 65 height 13
click at [89, 80] on input "SĐT Người Gửi" at bounding box center [78, 80] width 65 height 13
type input "0889833444"
click at [87, 114] on input "SĐT Người Nhận" at bounding box center [78, 112] width 65 height 13
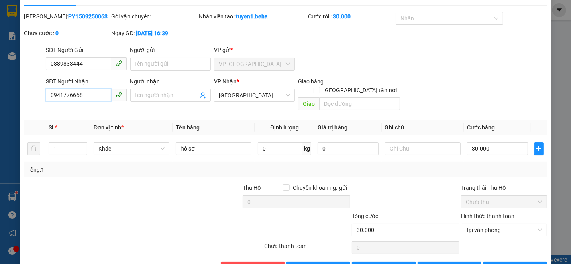
scroll to position [33, 0]
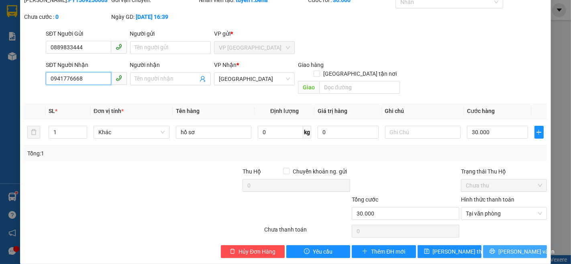
type input "0941776668"
click at [503, 247] on button "[PERSON_NAME] và In" at bounding box center [515, 252] width 64 height 13
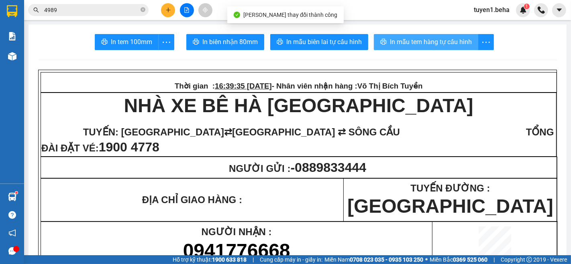
click at [403, 41] on span "In mẫu tem hàng tự cấu hình" at bounding box center [431, 42] width 82 height 10
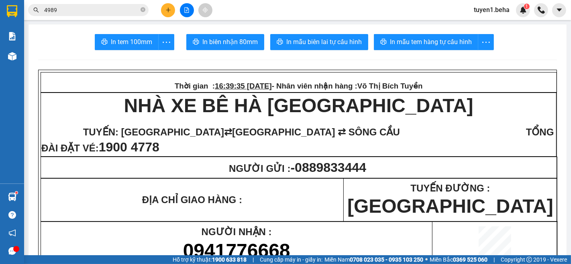
click at [81, 106] on p "NHÀ XE BÊ HÀ [GEOGRAPHIC_DATA]" at bounding box center [298, 106] width 514 height 22
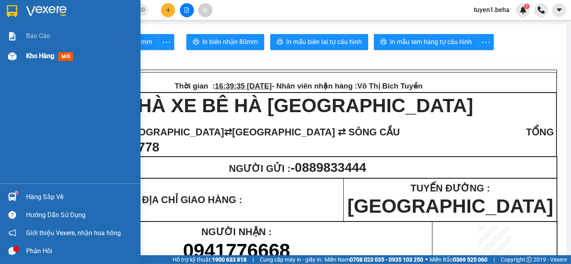
click at [39, 56] on span "Kho hàng" at bounding box center [40, 56] width 28 height 8
